Goal: Navigation & Orientation: Find specific page/section

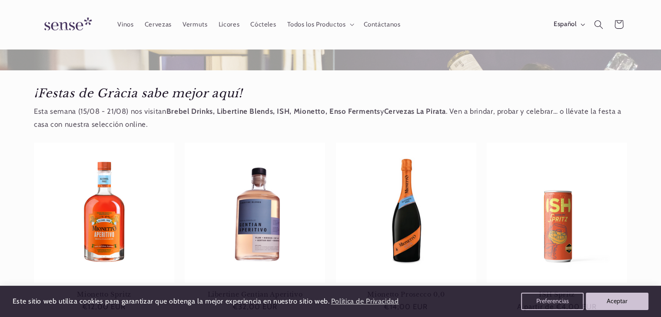
scroll to position [92, 0]
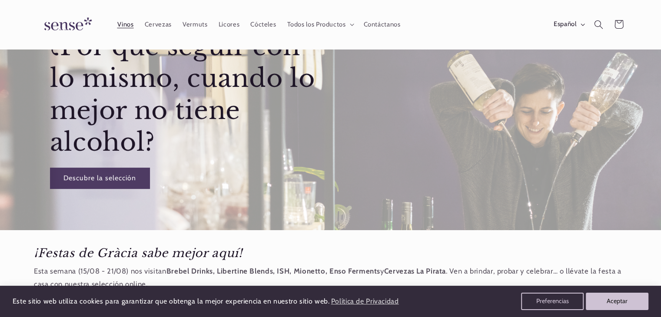
click at [127, 28] on link "Vinos" at bounding box center [125, 24] width 27 height 19
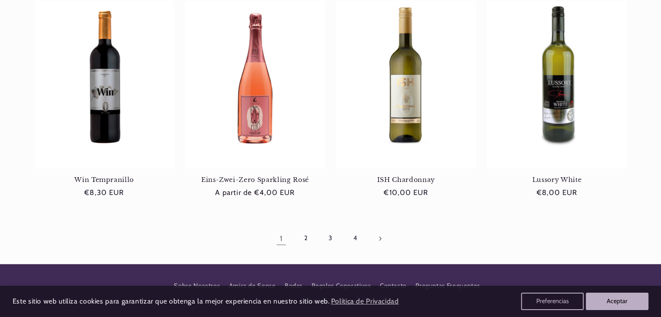
scroll to position [822, 0]
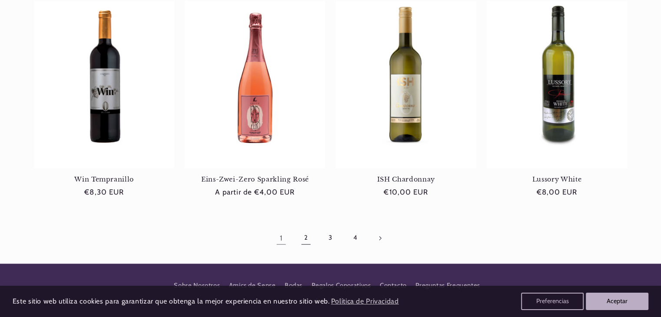
click at [306, 240] on link "2" at bounding box center [306, 238] width 20 height 20
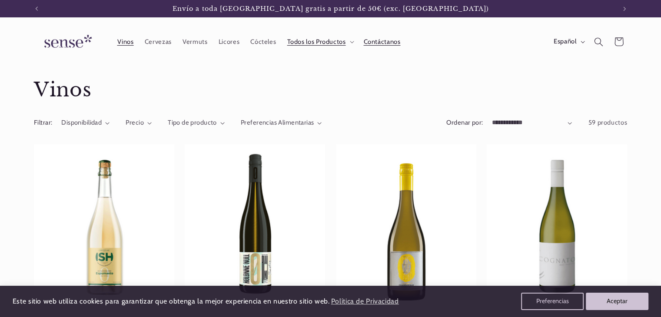
click at [380, 45] on span "Contáctanos" at bounding box center [381, 42] width 37 height 8
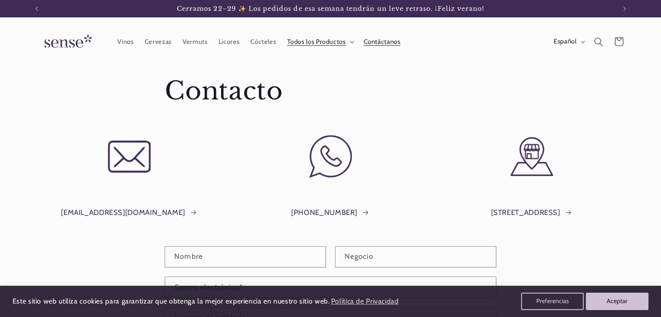
click at [339, 40] on span "Todos los Productos" at bounding box center [316, 42] width 59 height 8
click at [376, 41] on span "Contáctanos" at bounding box center [381, 42] width 37 height 8
click at [82, 41] on img at bounding box center [66, 42] width 65 height 25
